Goal: Information Seeking & Learning: Find contact information

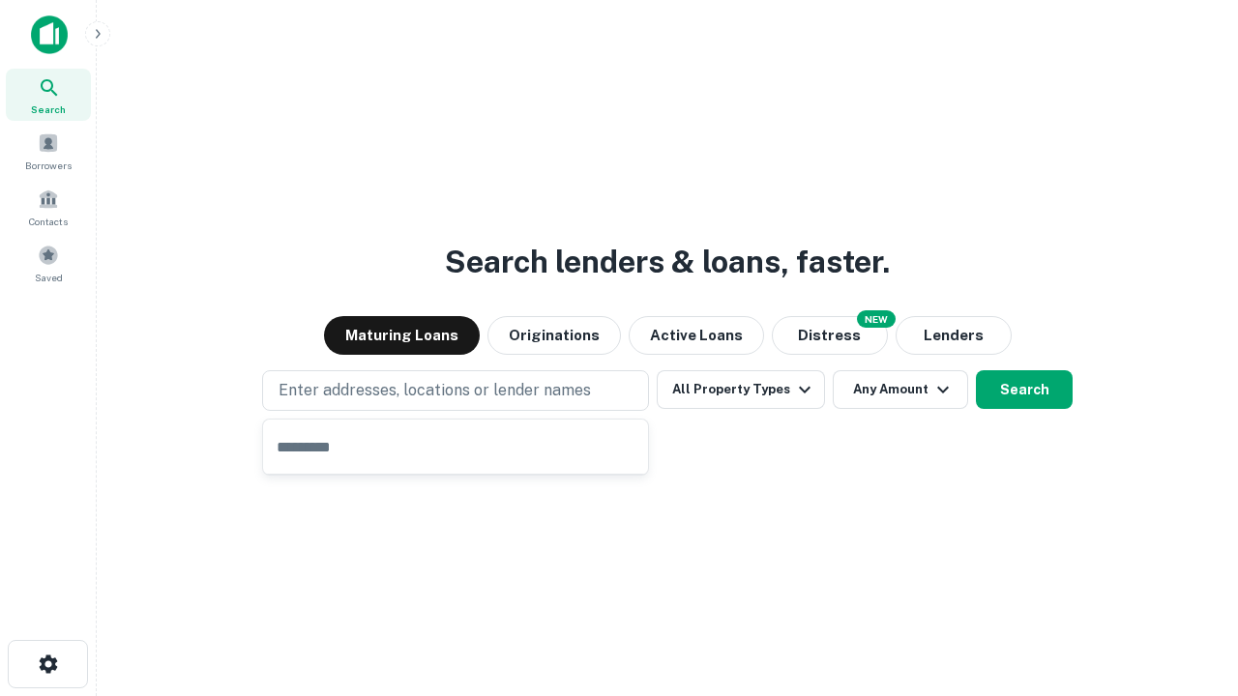
type input "**********"
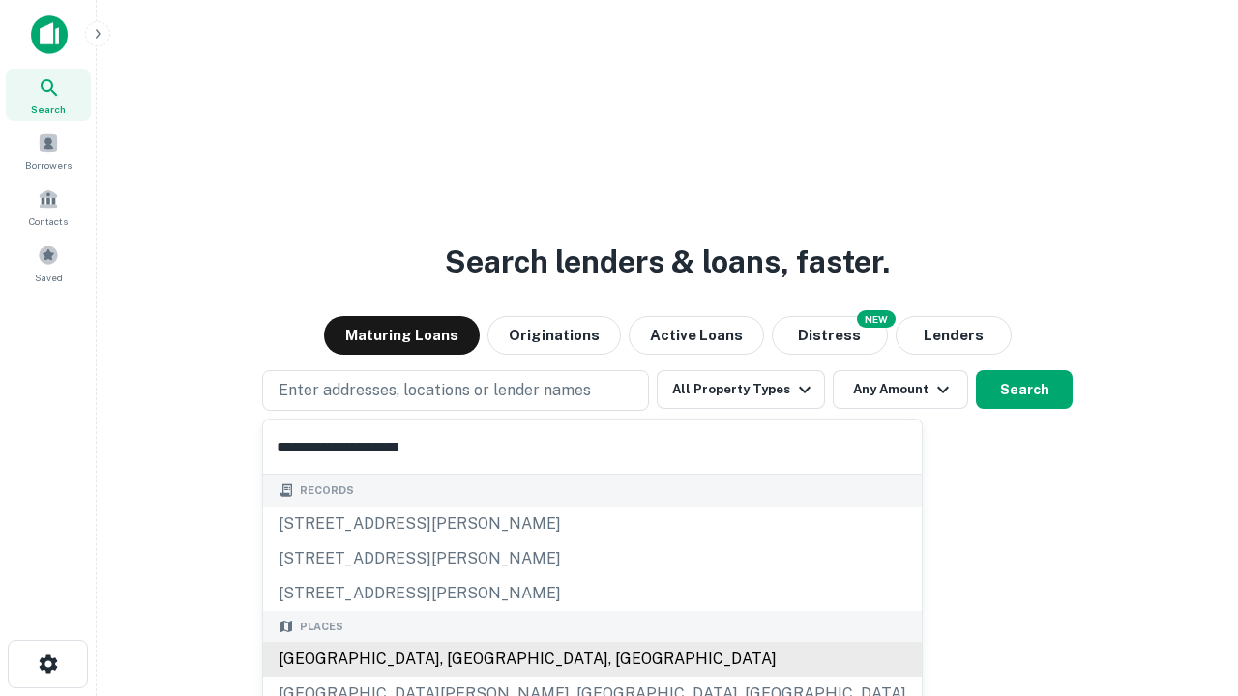
click at [462, 660] on div "Santa Monica, CA, USA" at bounding box center [592, 659] width 659 height 35
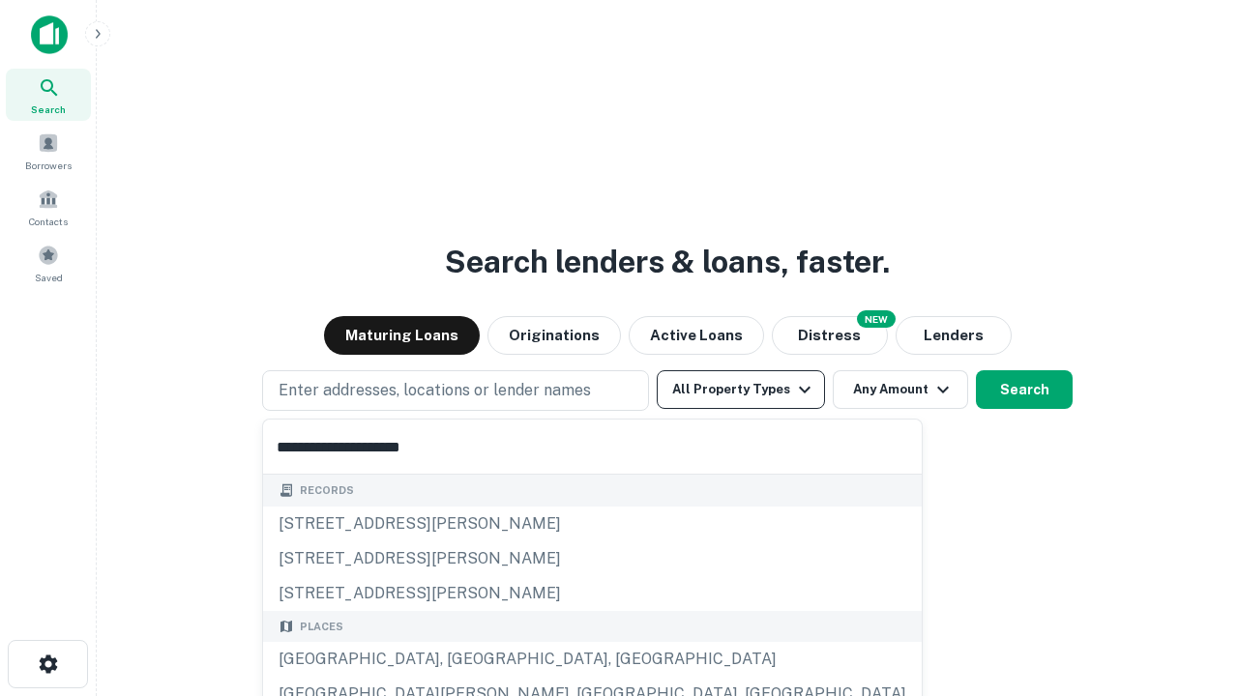
click at [741, 390] on button "All Property Types" at bounding box center [741, 389] width 168 height 39
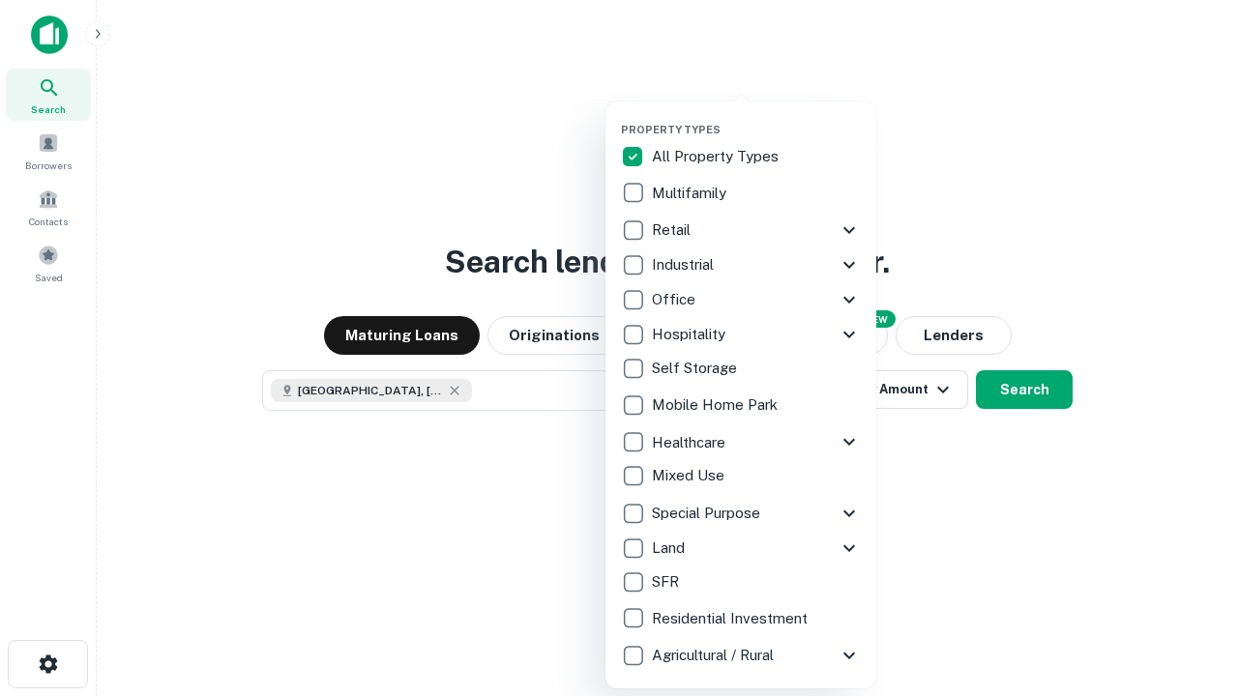
click at [756, 117] on button "button" at bounding box center [756, 117] width 271 height 1
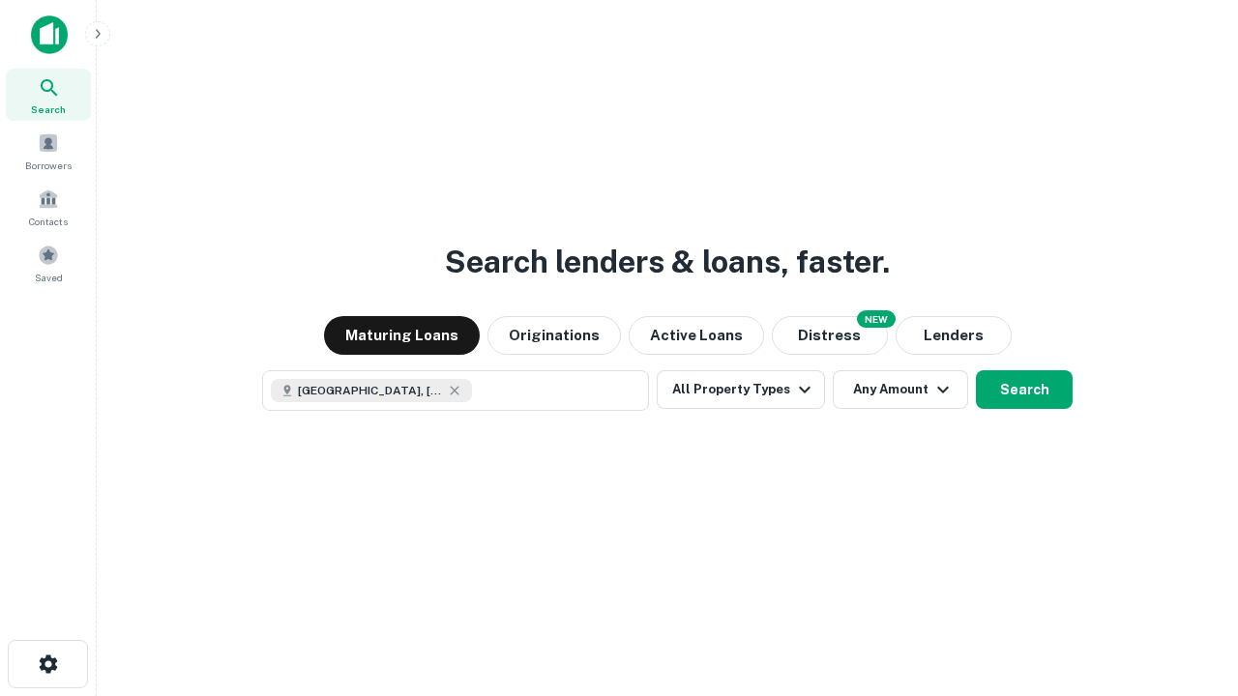
scroll to position [31, 0]
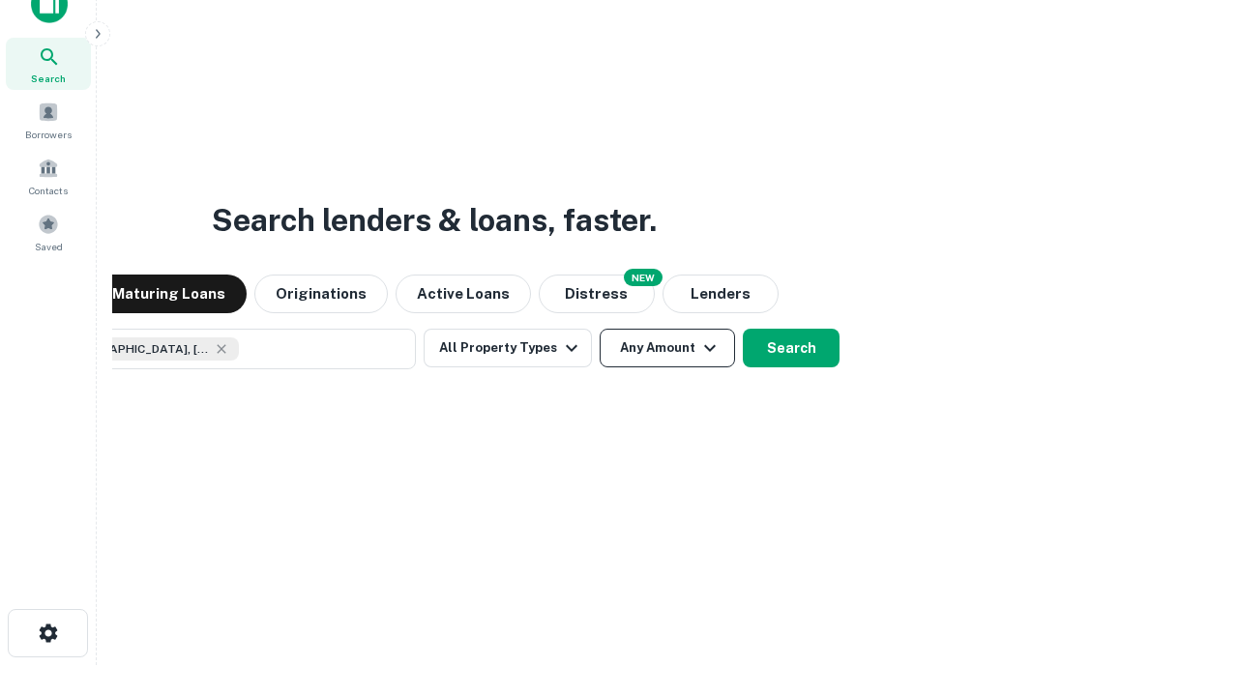
click at [600, 329] on button "Any Amount" at bounding box center [667, 348] width 135 height 39
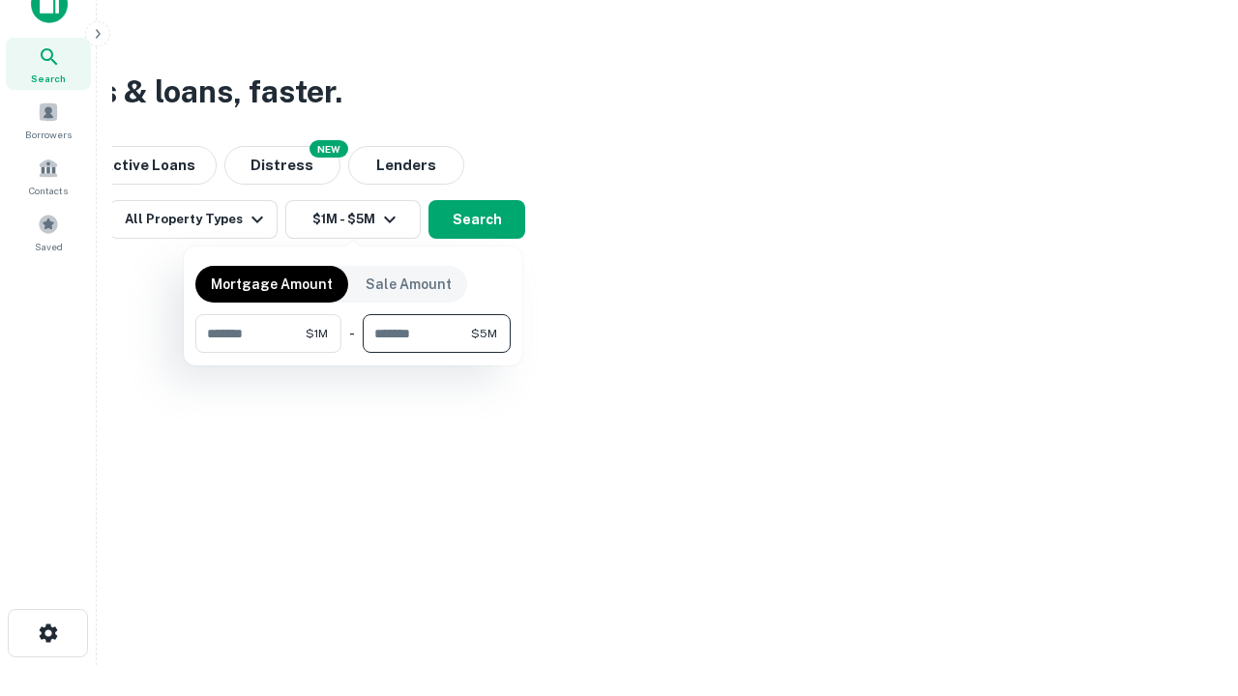
type input "*******"
click at [353, 353] on button "button" at bounding box center [352, 353] width 315 height 1
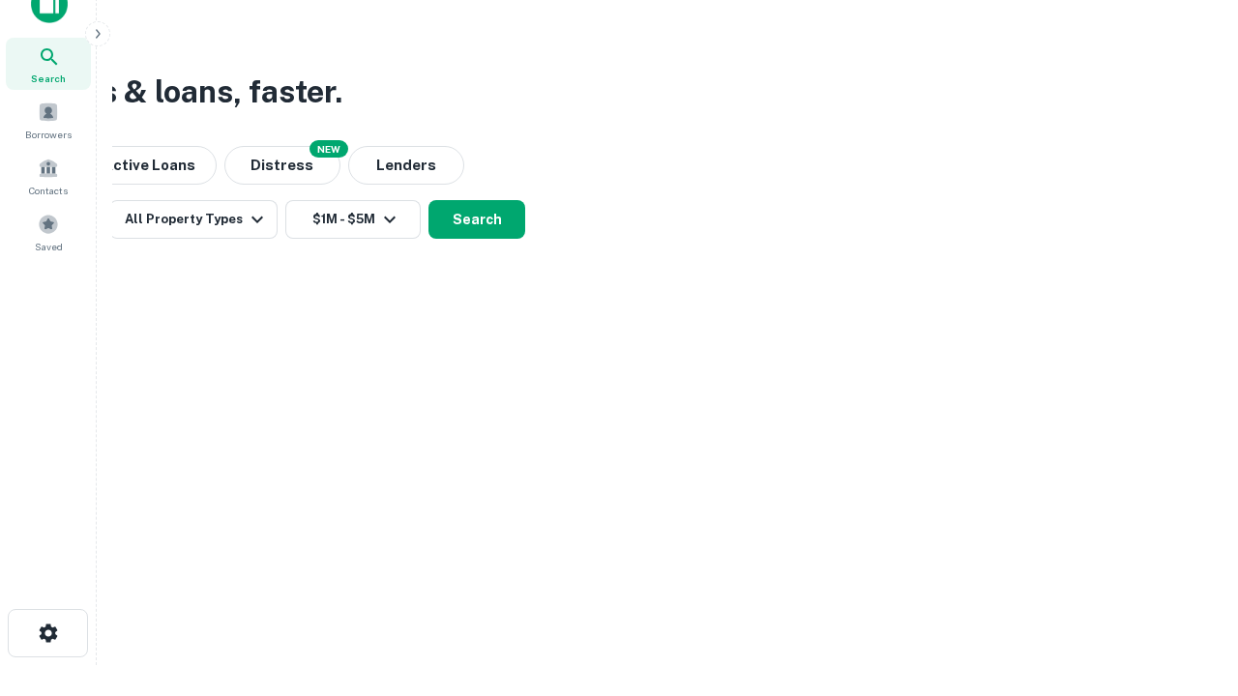
scroll to position [31, 0]
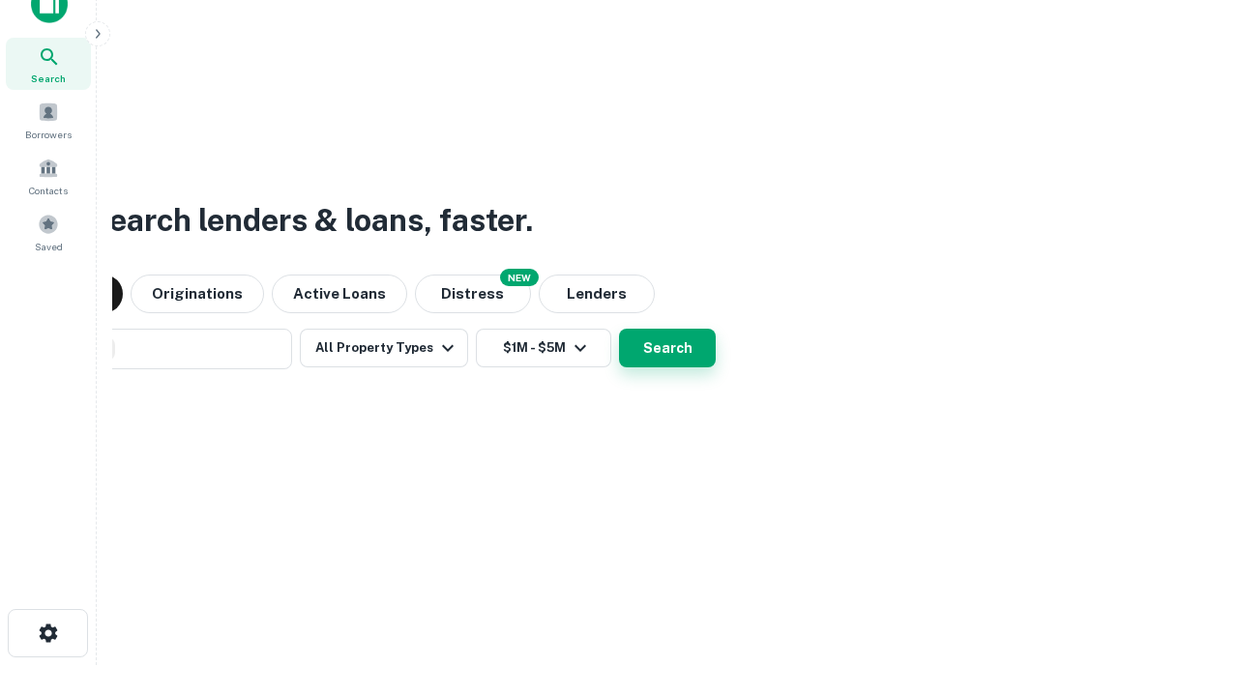
click at [619, 329] on button "Search" at bounding box center [667, 348] width 97 height 39
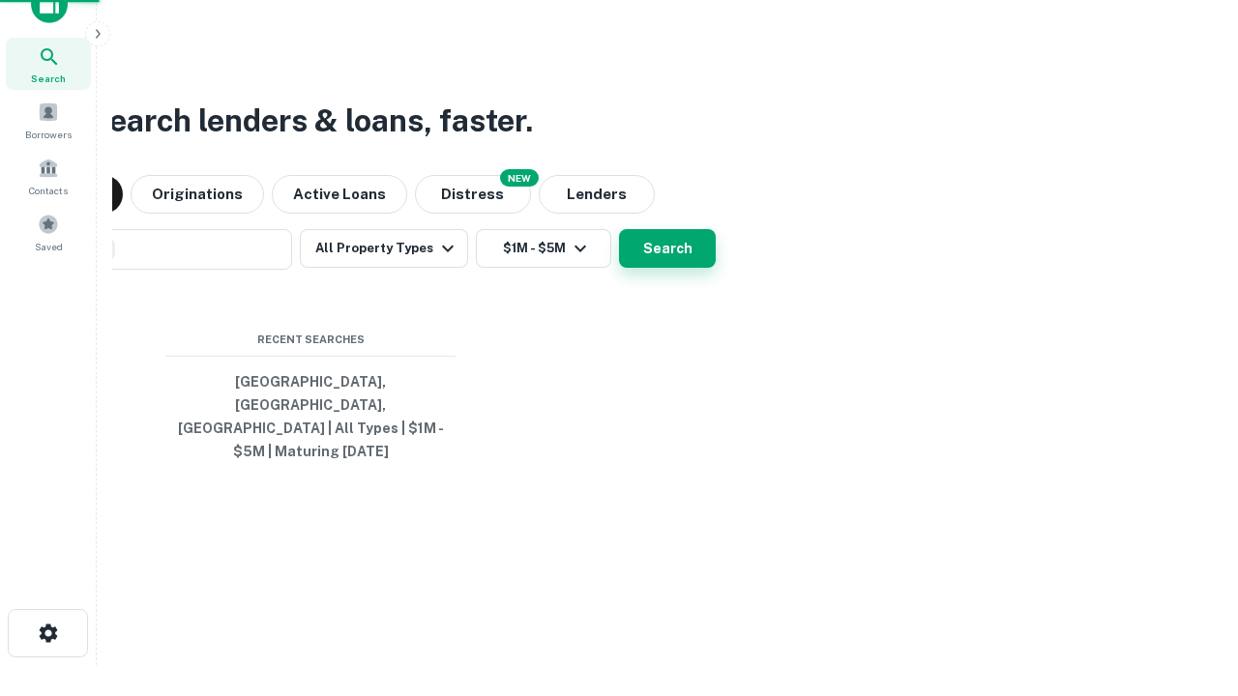
scroll to position [63, 548]
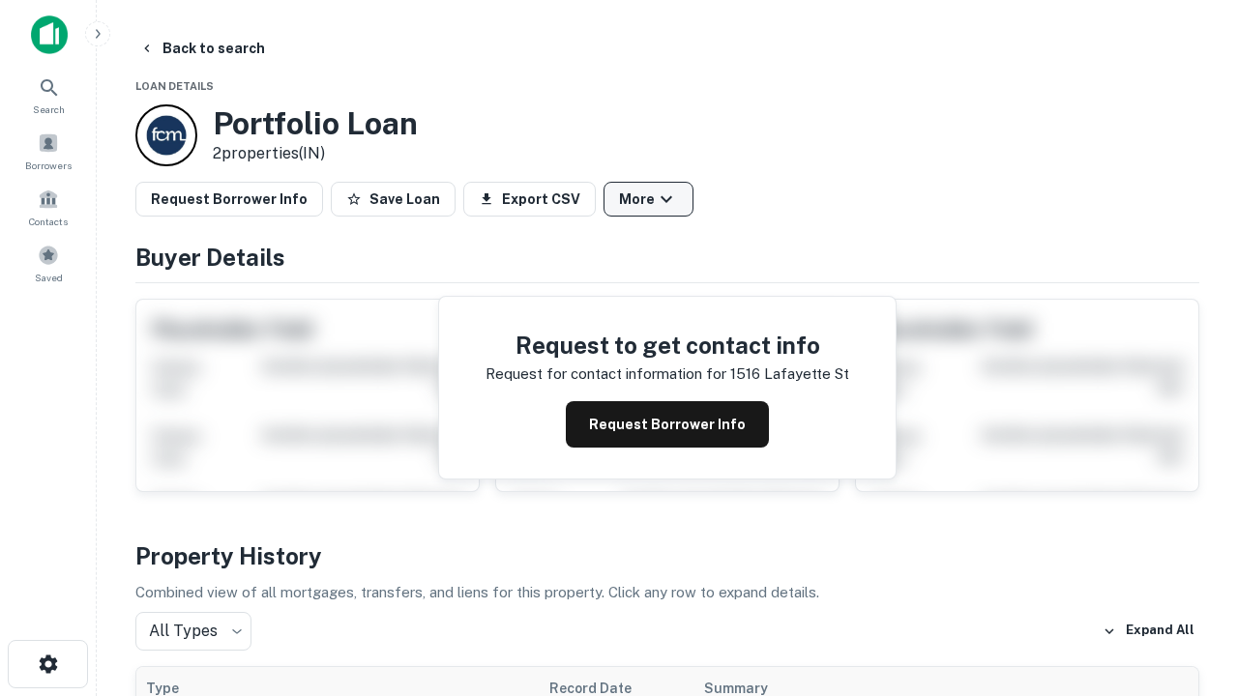
click at [648, 199] on button "More" at bounding box center [649, 199] width 90 height 35
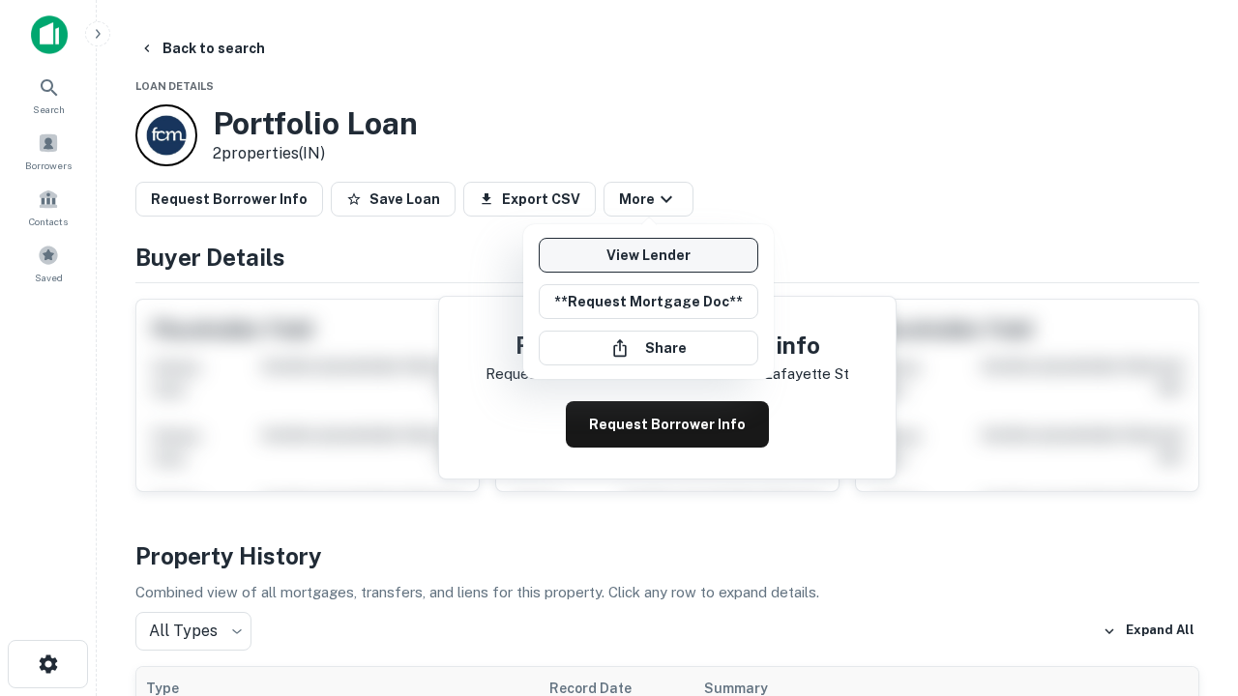
click at [648, 255] on link "View Lender" at bounding box center [649, 255] width 220 height 35
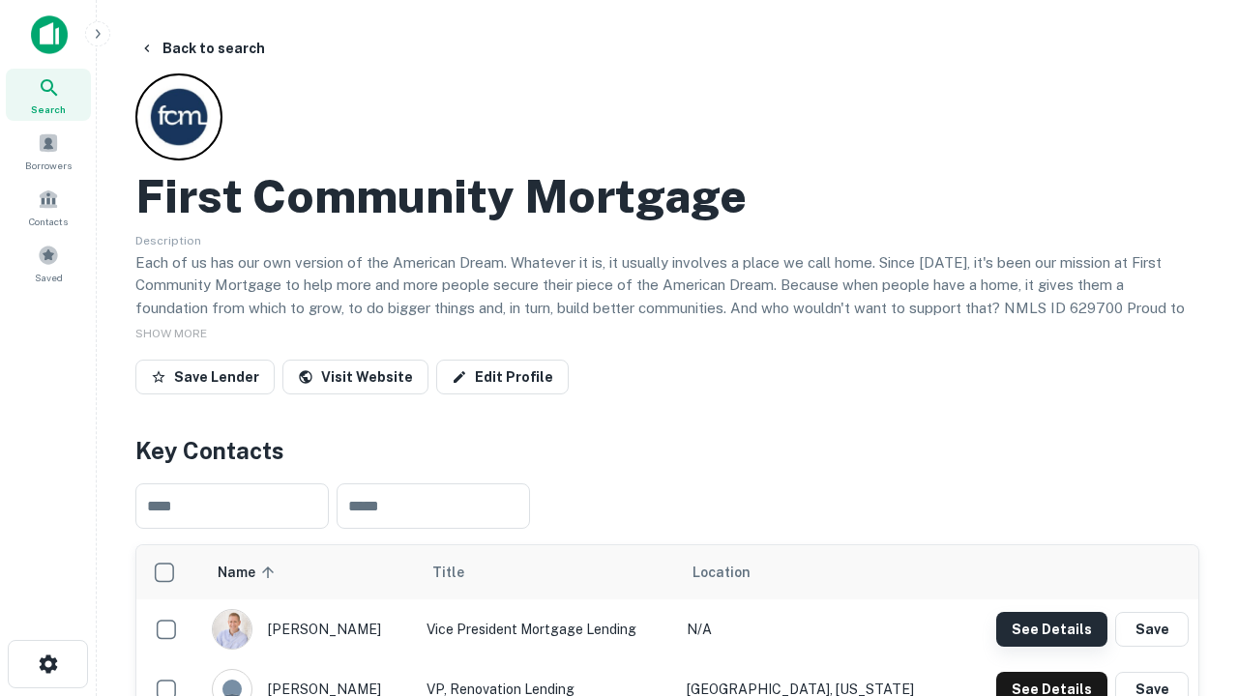
click at [1052, 629] on button "See Details" at bounding box center [1051, 629] width 111 height 35
